Goal: Transaction & Acquisition: Purchase product/service

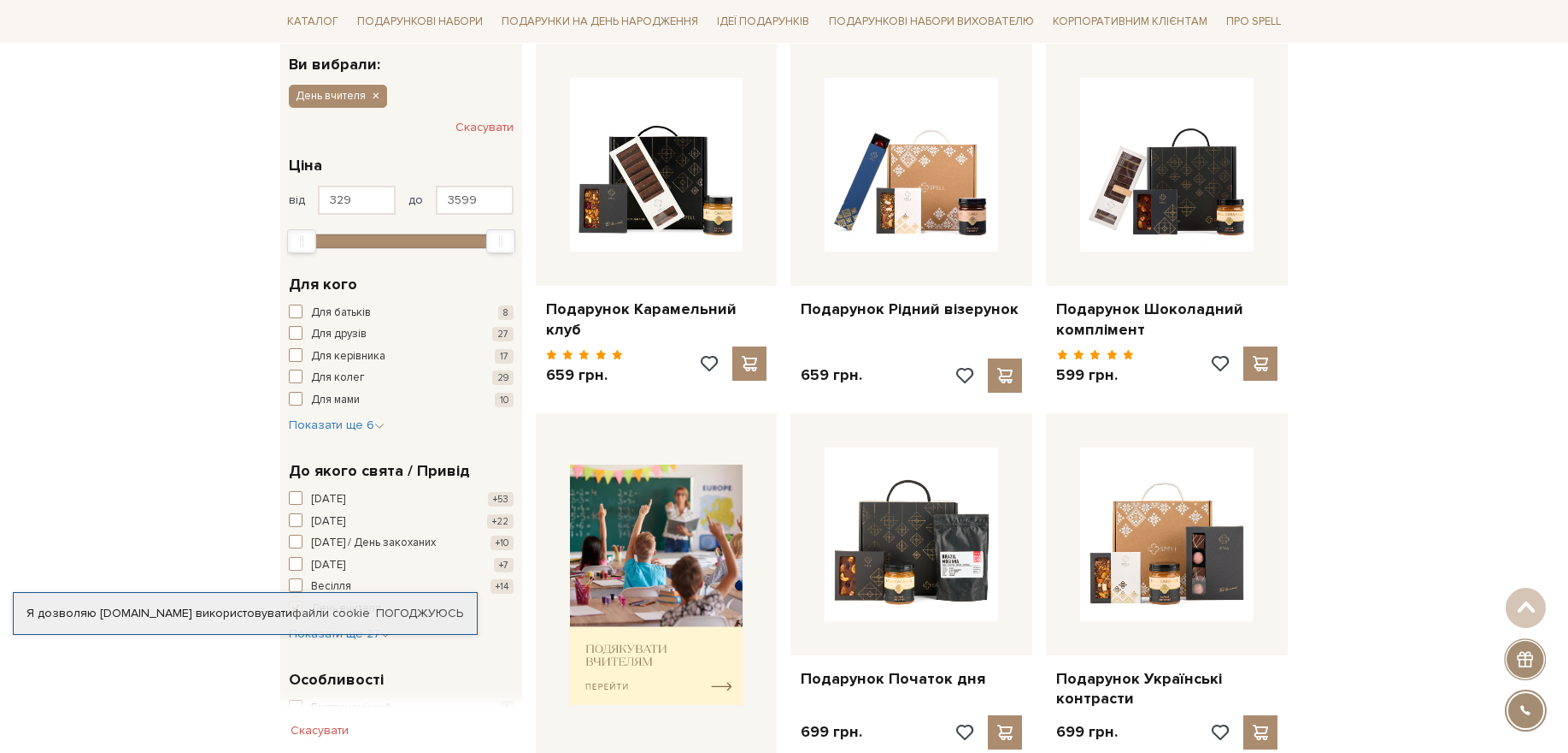
scroll to position [335, 0]
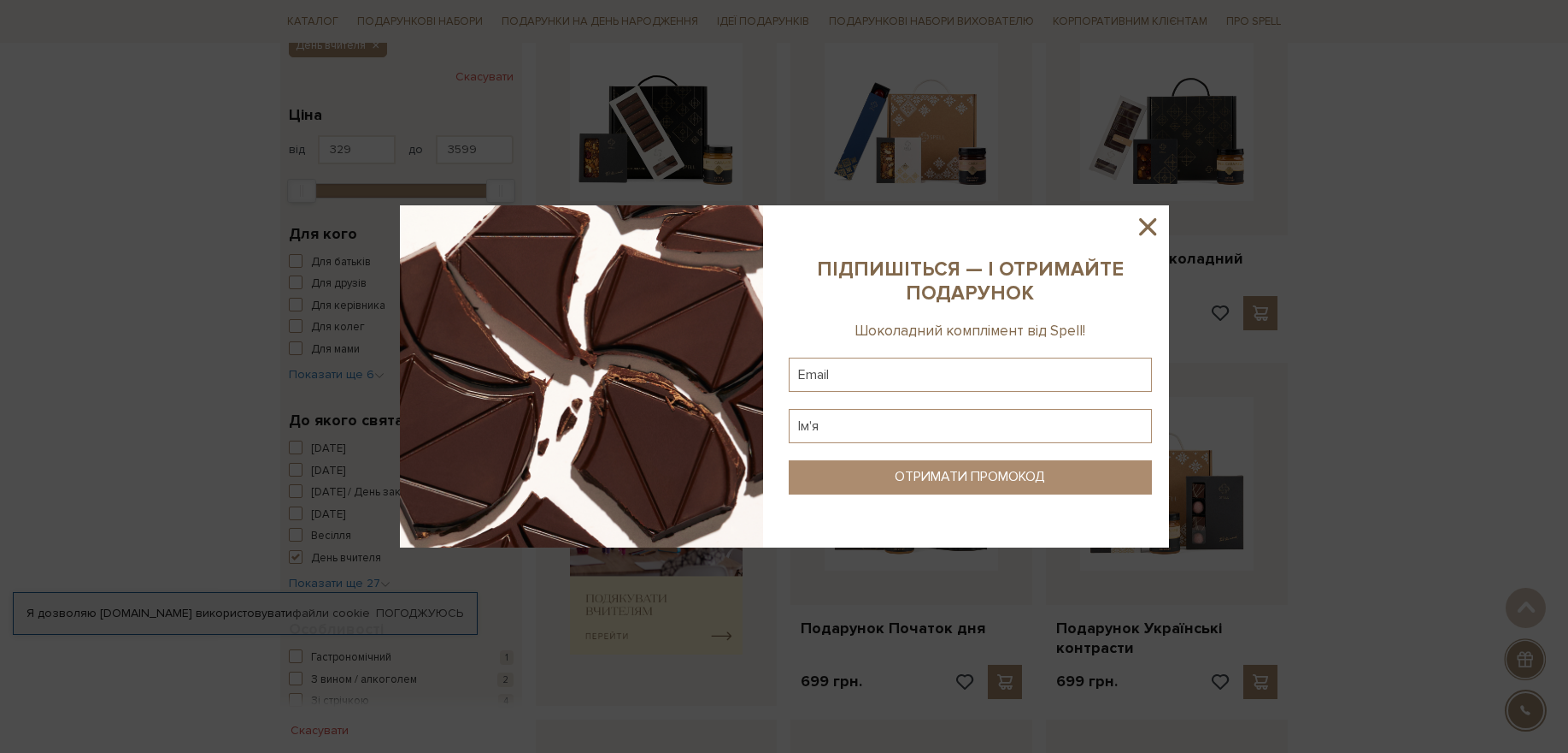
click at [1141, 218] on icon at bounding box center [1148, 227] width 29 height 29
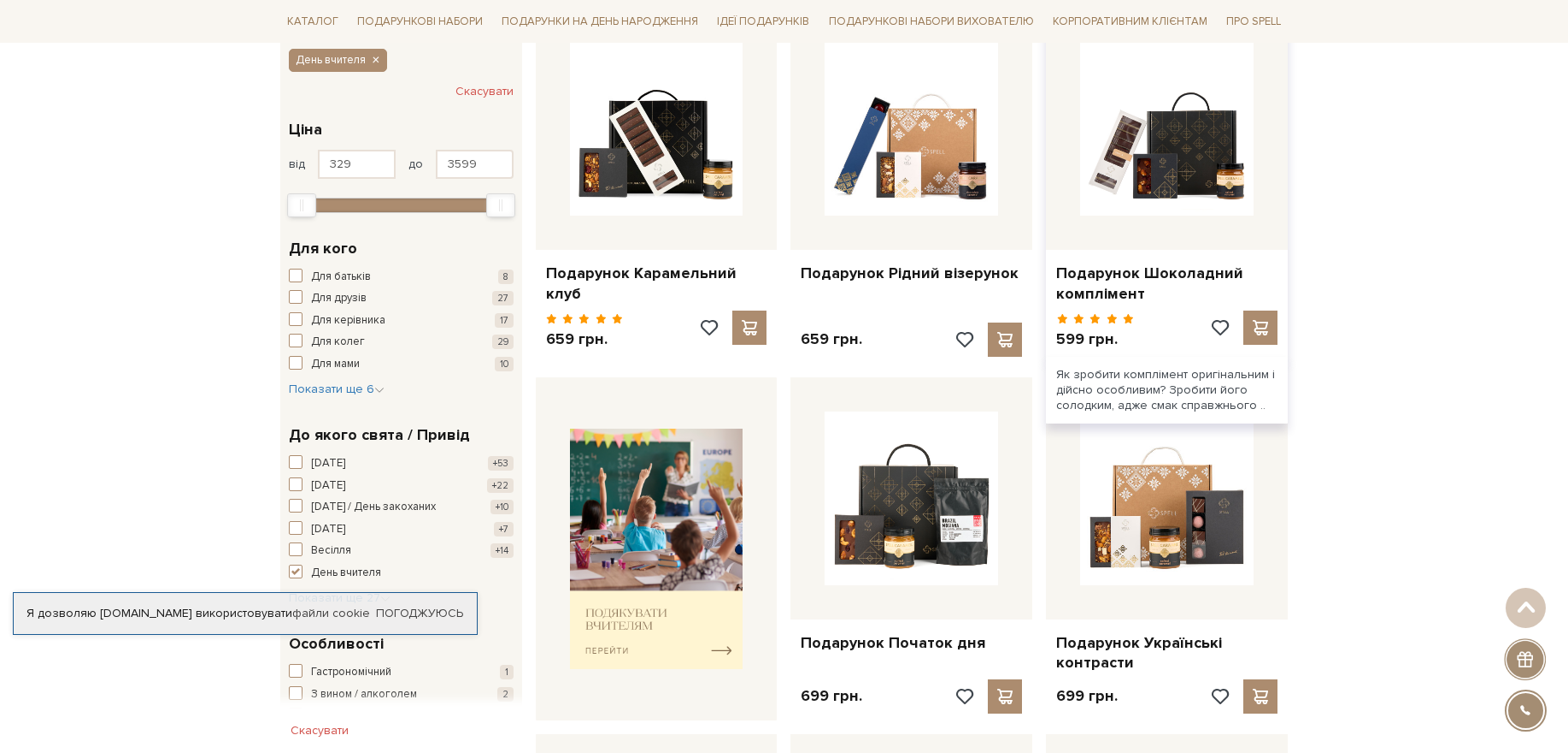
scroll to position [306, 0]
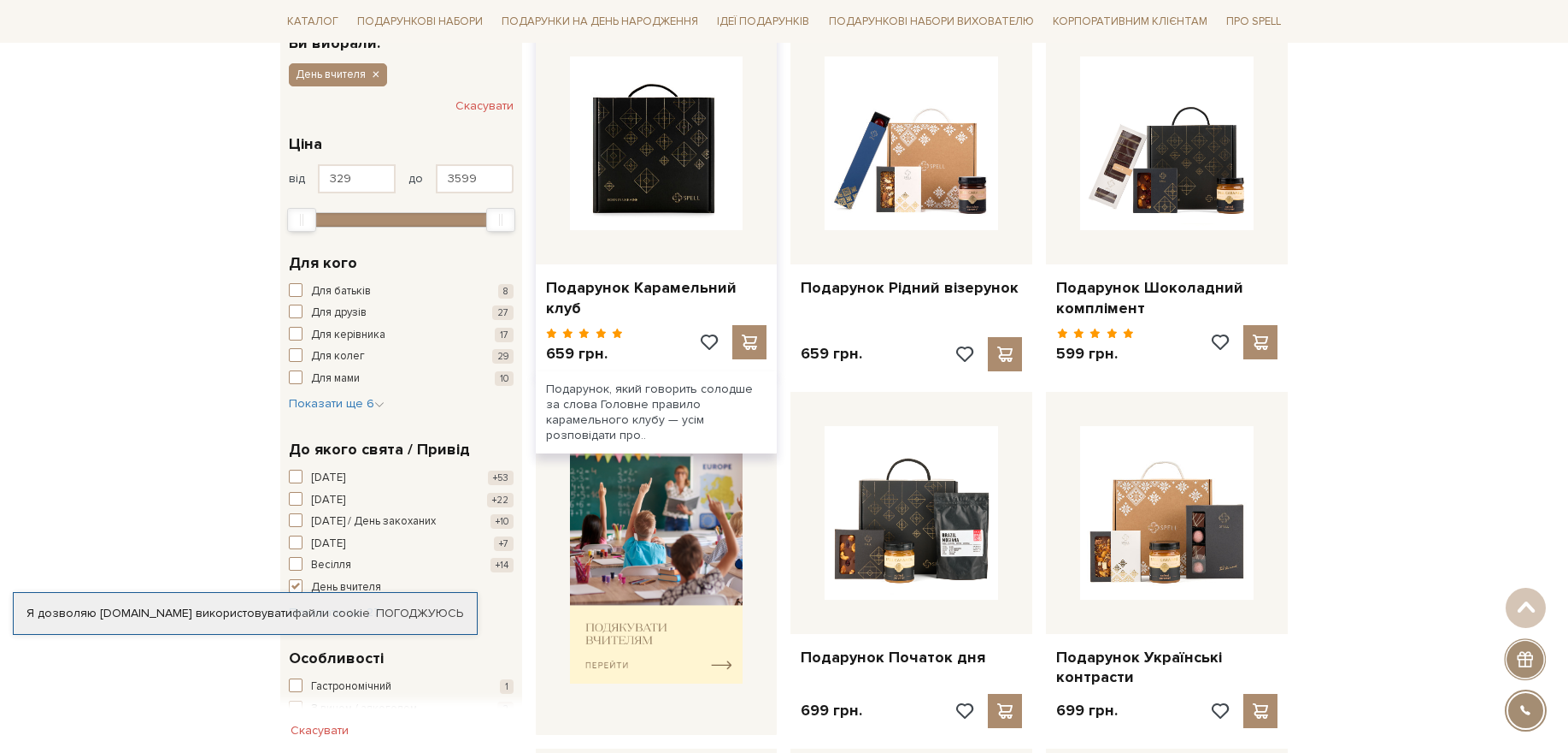
click at [617, 175] on img at bounding box center [656, 143] width 174 height 174
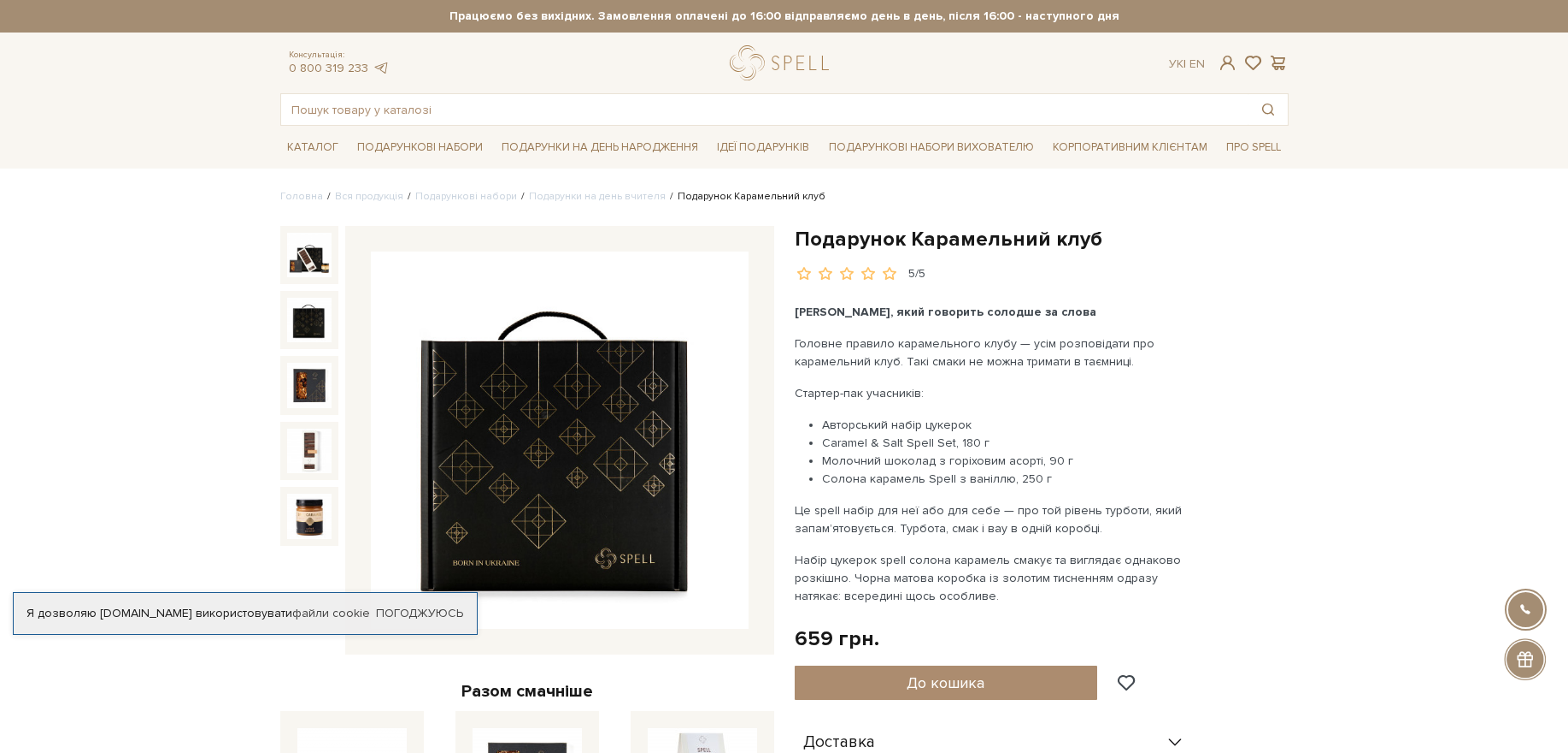
click at [305, 319] on img at bounding box center [308, 319] width 44 height 44
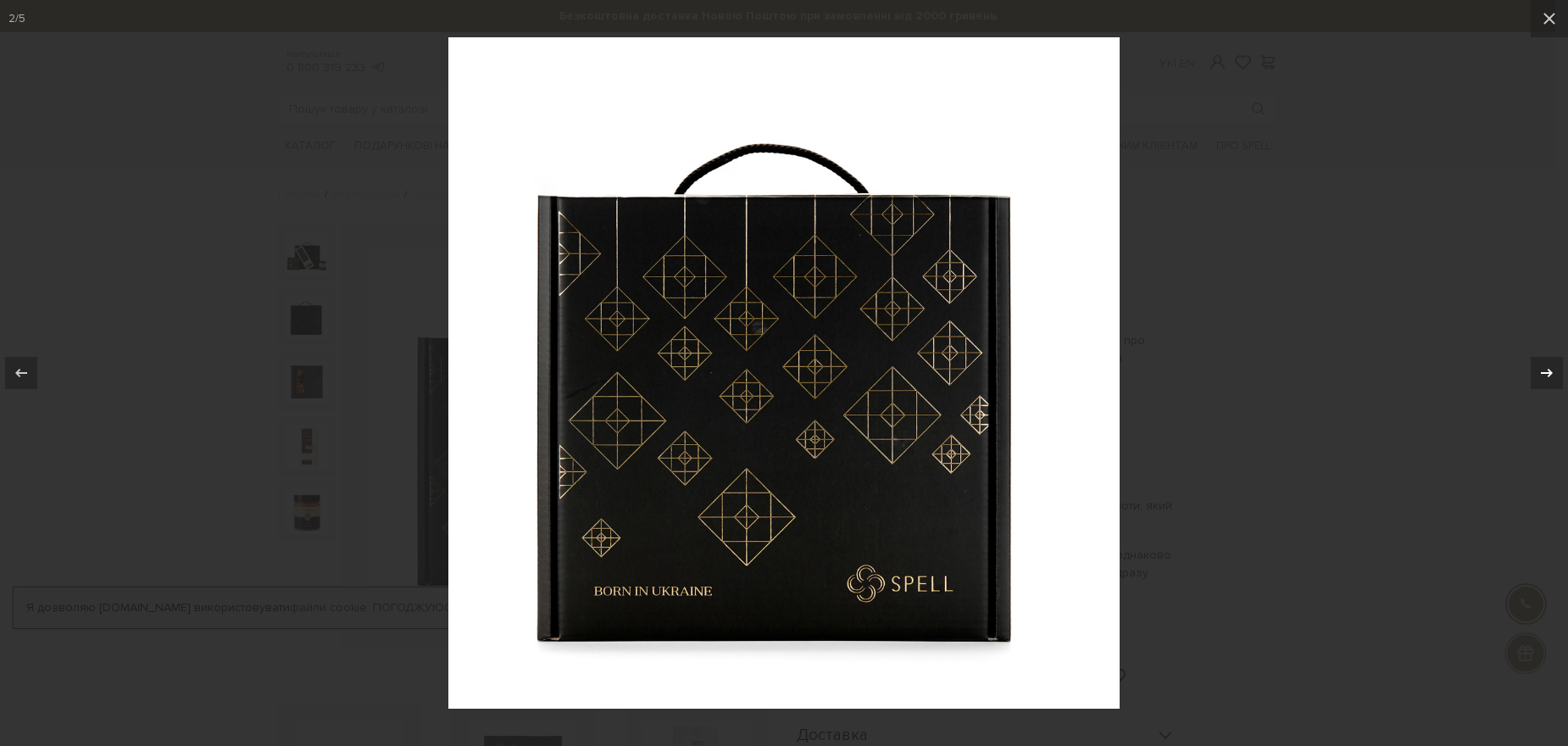
click at [1541, 374] on icon at bounding box center [1547, 372] width 20 height 20
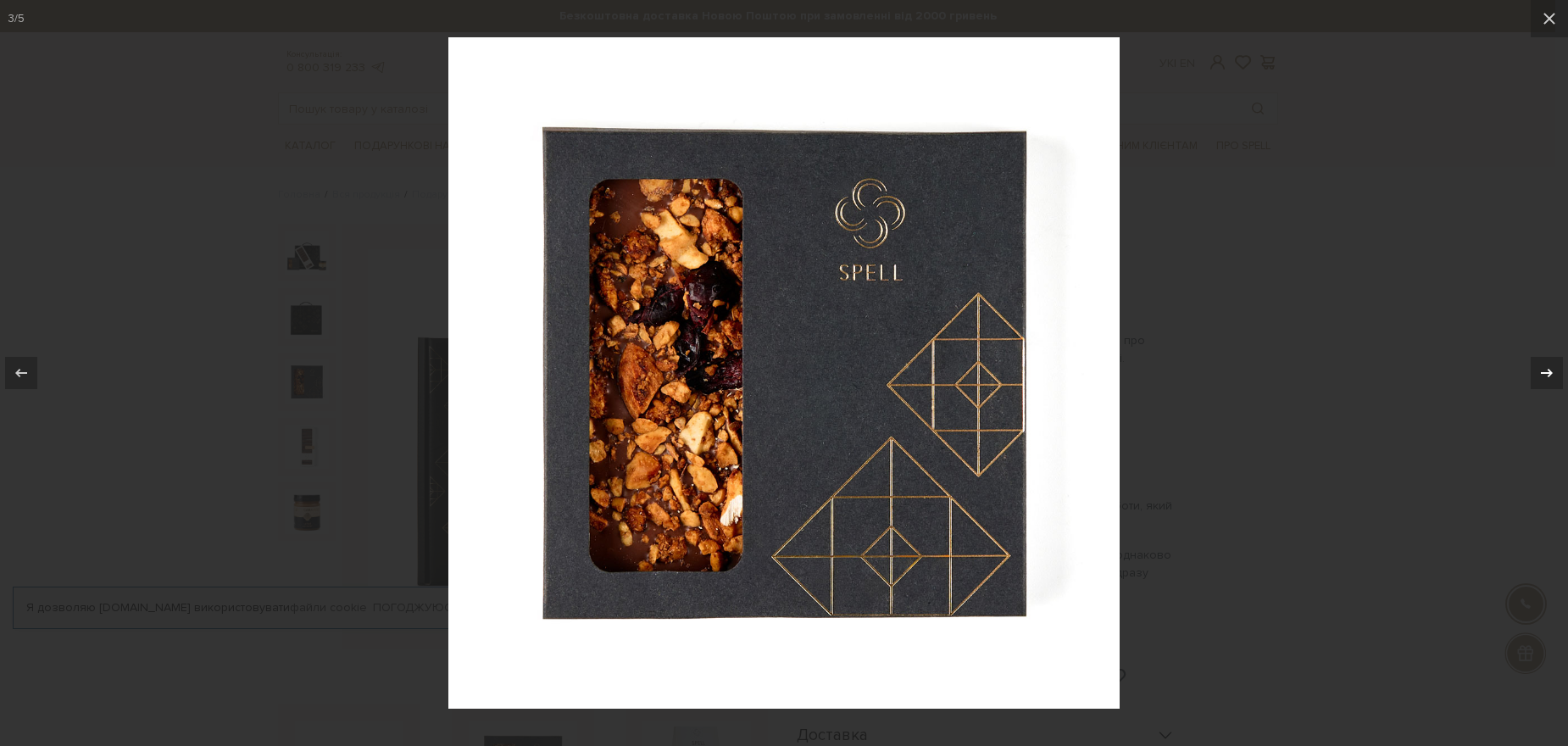
click at [1541, 374] on icon at bounding box center [1547, 372] width 20 height 20
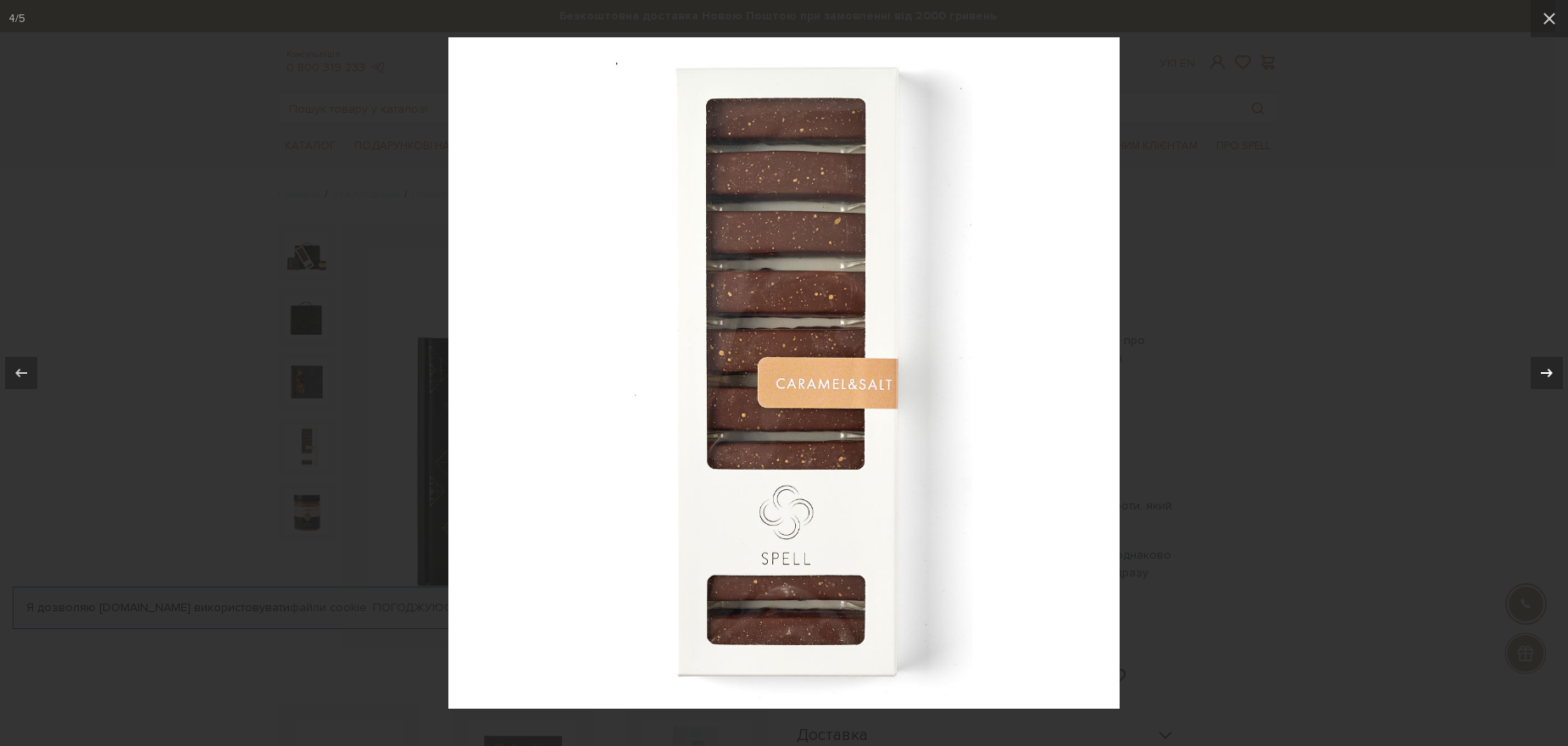
click at [1541, 374] on icon at bounding box center [1547, 372] width 20 height 20
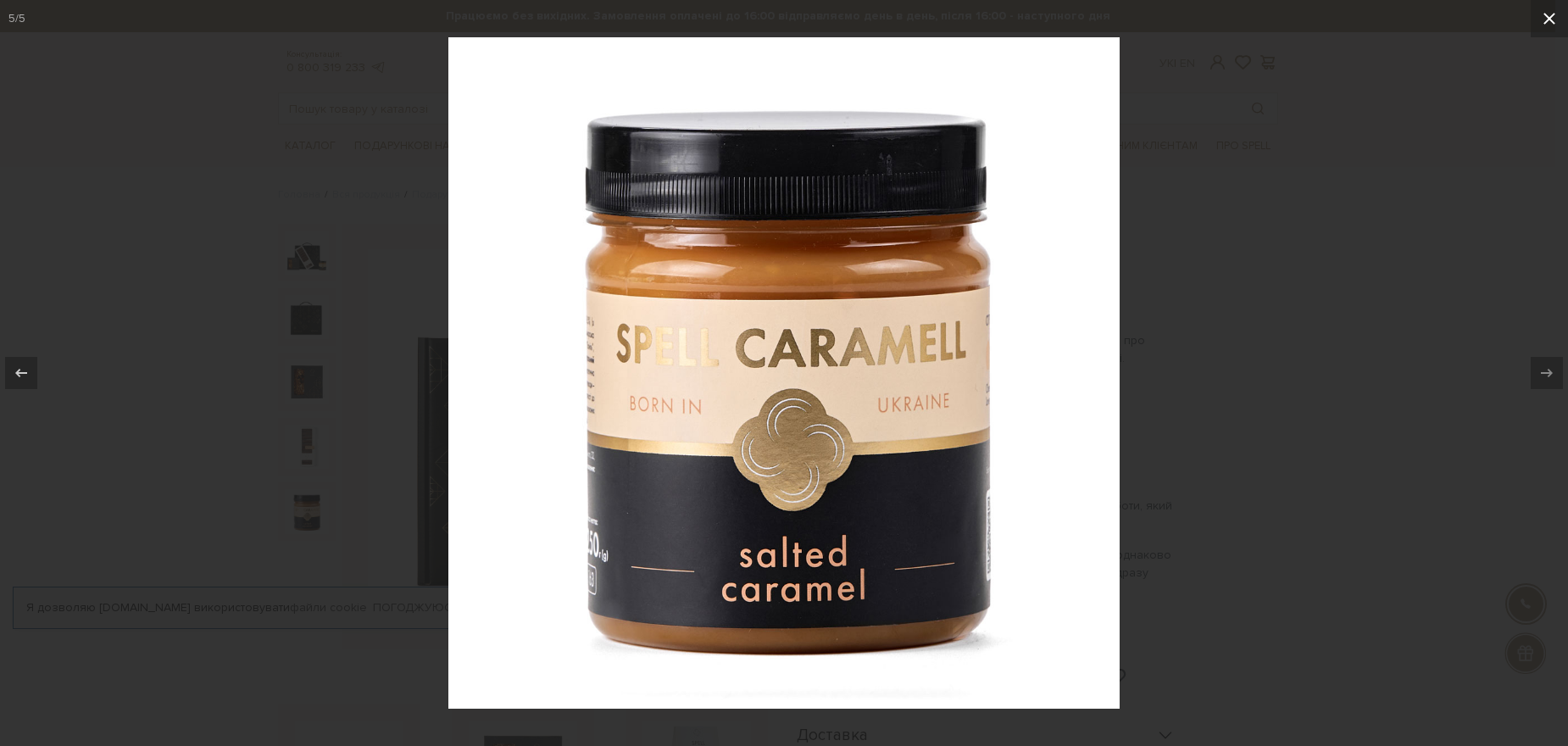
click at [1548, 28] on icon at bounding box center [1549, 19] width 20 height 20
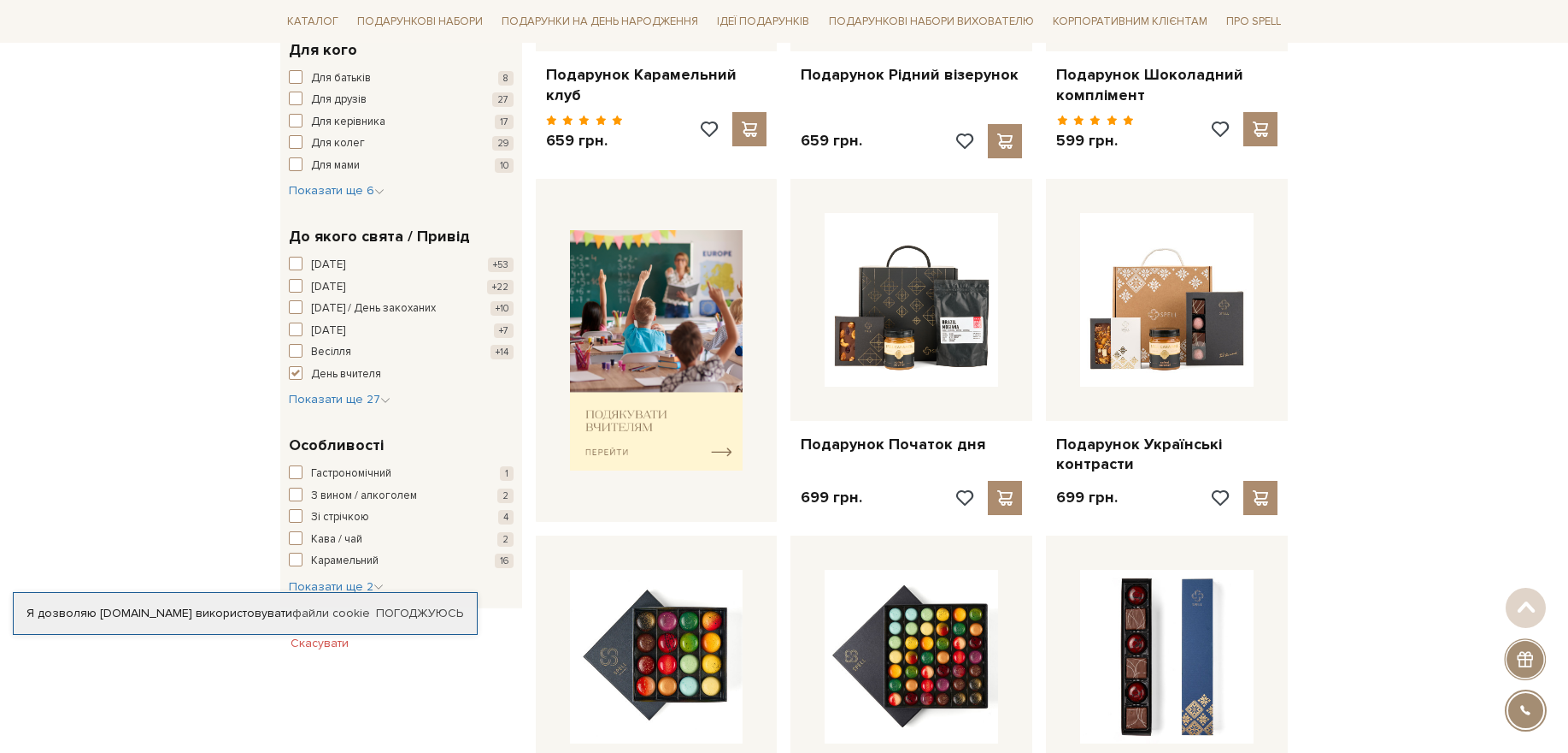
scroll to position [889, 0]
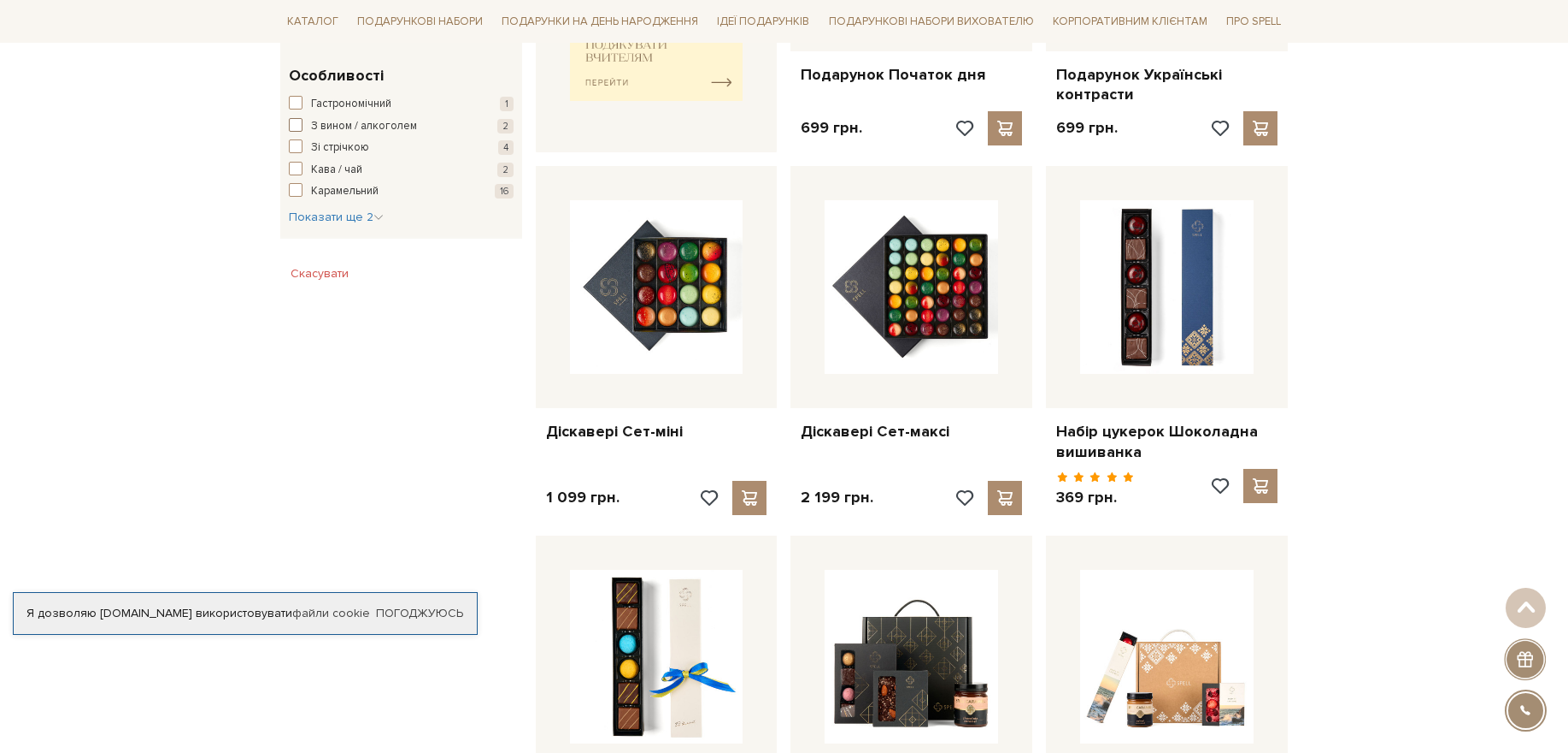
click at [295, 124] on span "button" at bounding box center [296, 125] width 14 height 14
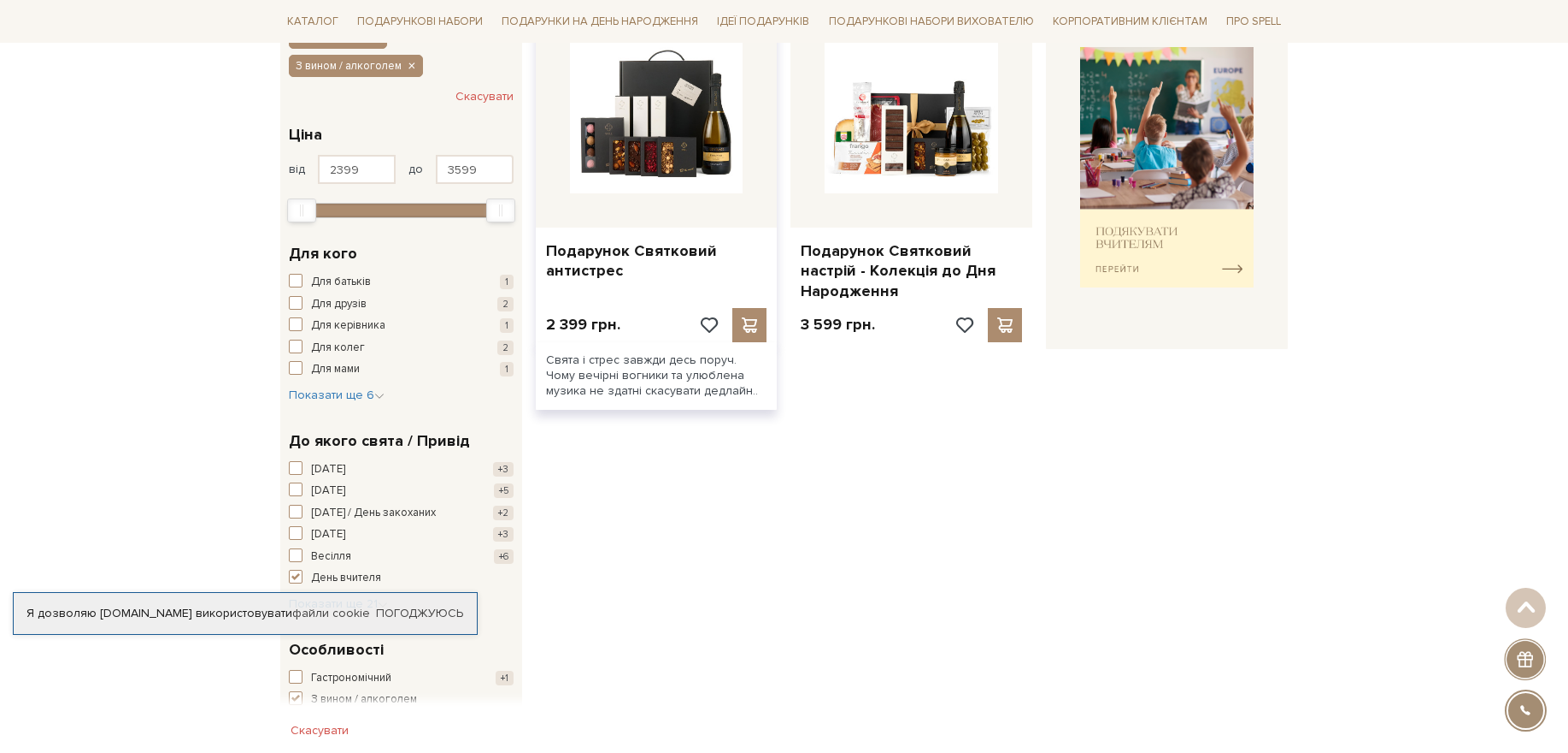
scroll to position [377, 0]
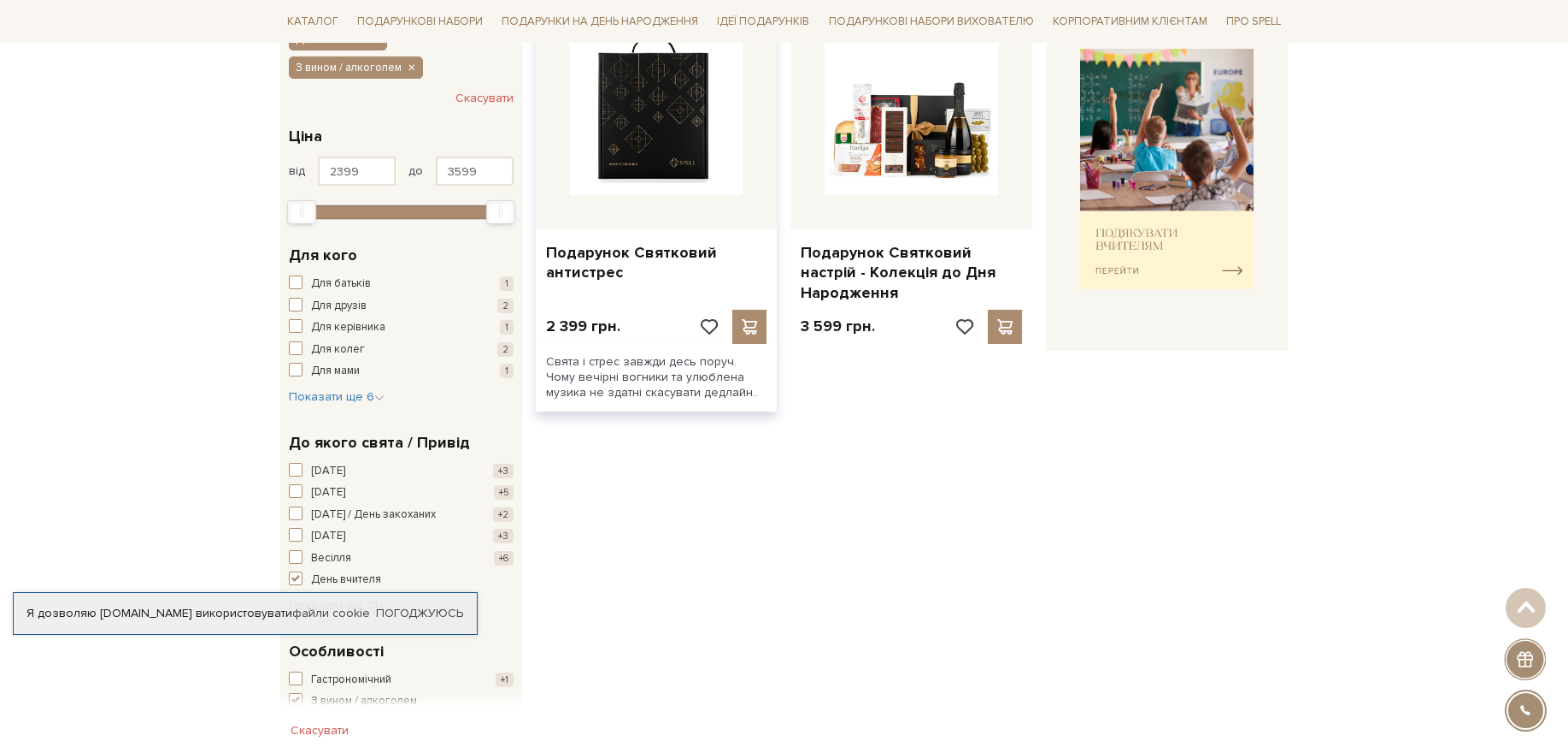
click at [709, 171] on img at bounding box center [656, 108] width 174 height 174
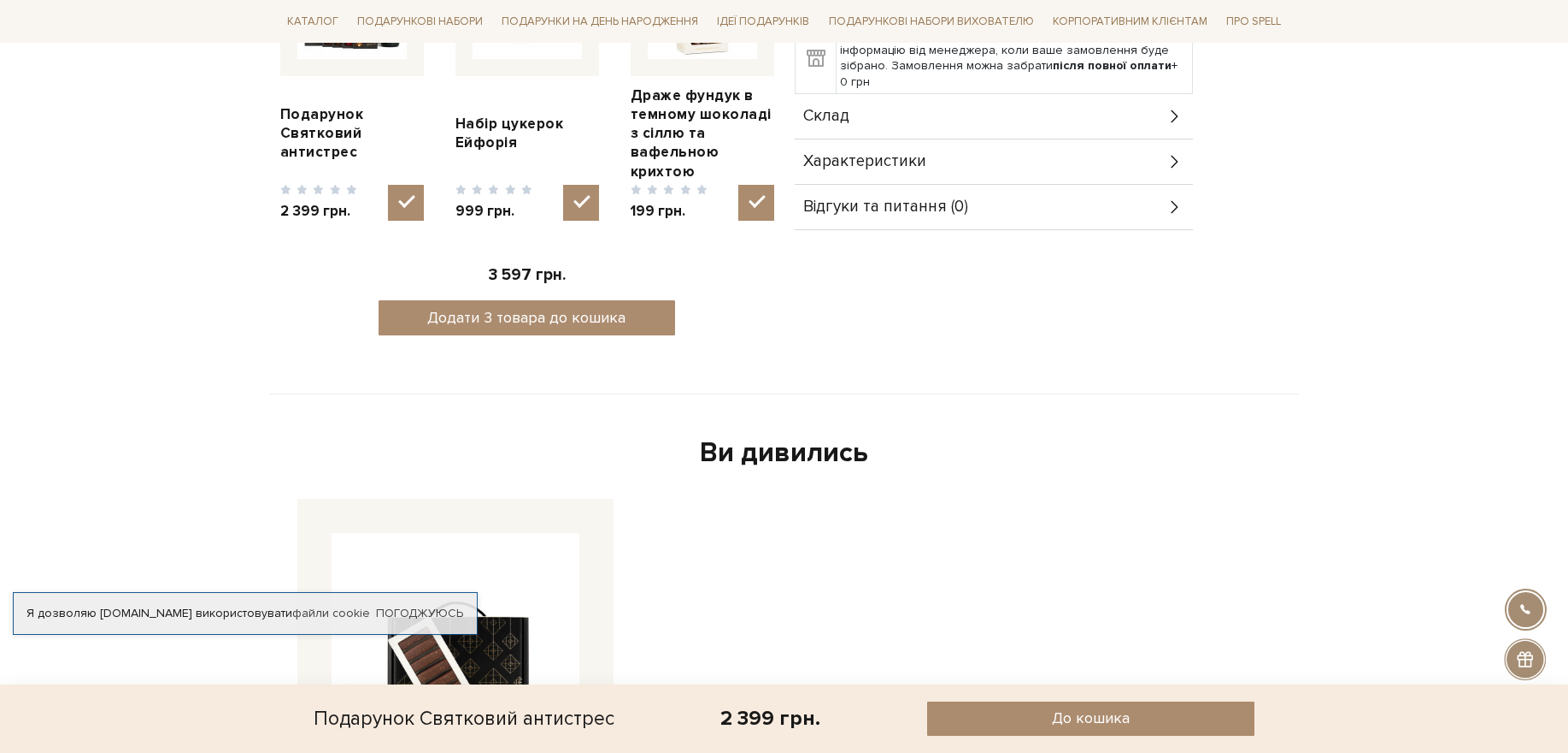
scroll to position [1327, 0]
